Goal: Navigation & Orientation: Find specific page/section

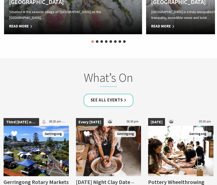
scroll to position [1229, 0]
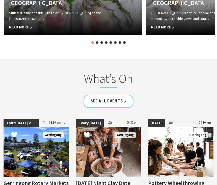
click at [106, 96] on link "See all Events" at bounding box center [108, 101] width 50 height 13
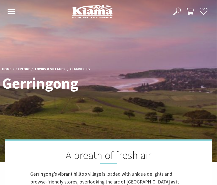
scroll to position [0, 0]
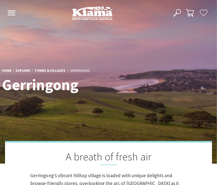
click at [7, 73] on link "Home" at bounding box center [7, 70] width 10 height 5
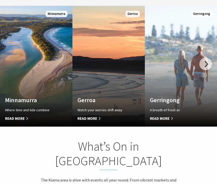
scroll to position [276, 0]
click at [159, 116] on span "Read More" at bounding box center [175, 119] width 51 height 6
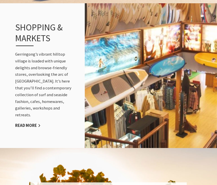
scroll to position [580, 0]
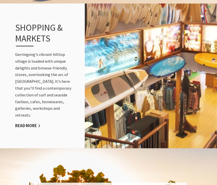
click at [29, 123] on link "Read More" at bounding box center [27, 126] width 25 height 6
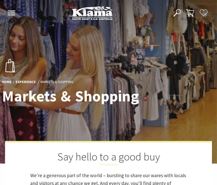
click at [6, 83] on link "Home" at bounding box center [7, 81] width 10 height 5
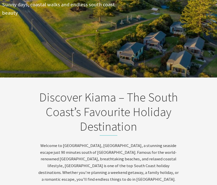
scroll to position [86, 0]
